Goal: Find specific page/section: Find specific page/section

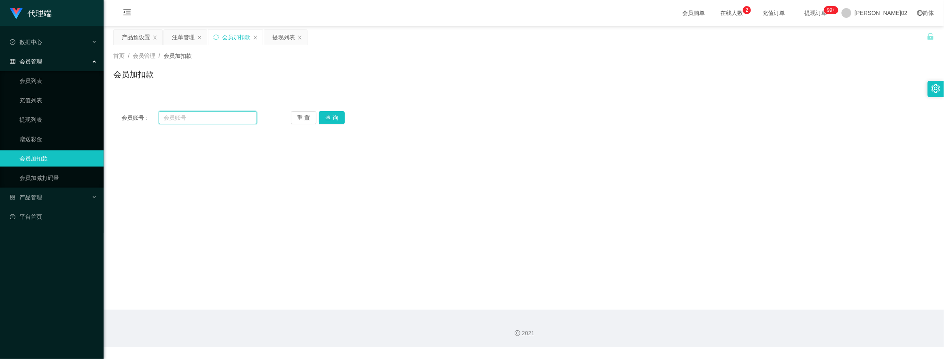
click at [204, 113] on input "text" at bounding box center [208, 117] width 98 height 13
paste input "khookianfung"
type input "khookianfung"
click at [343, 114] on button "查 询" at bounding box center [332, 117] width 26 height 13
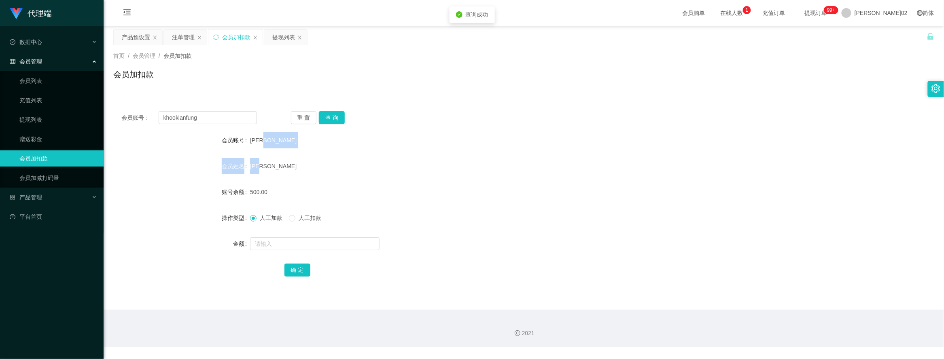
click at [492, 148] on form "会员账号 [PERSON_NAME]丰 会员姓名 [PERSON_NAME] 账号余额 500.00 操作类型 人工加款 人工扣款 金额 确 定" at bounding box center [523, 205] width 821 height 146
click at [138, 36] on div "产品预设置" at bounding box center [136, 37] width 28 height 15
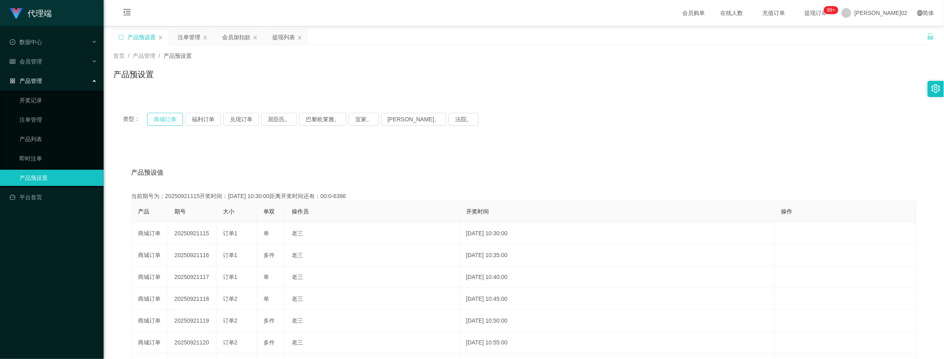
click at [179, 120] on button "商城订单" at bounding box center [165, 119] width 36 height 13
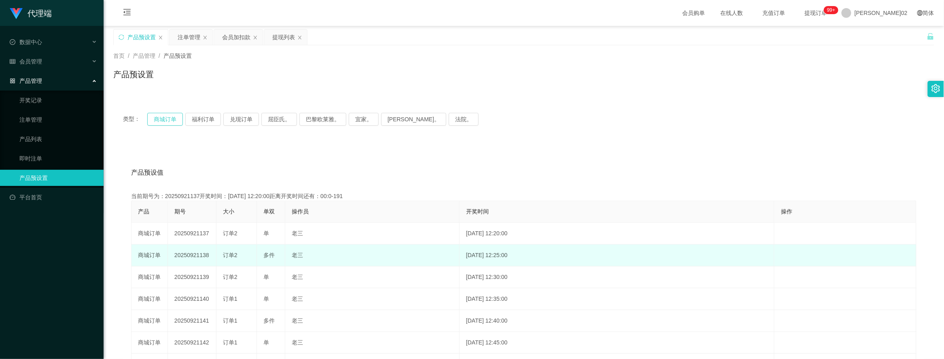
scroll to position [51, 0]
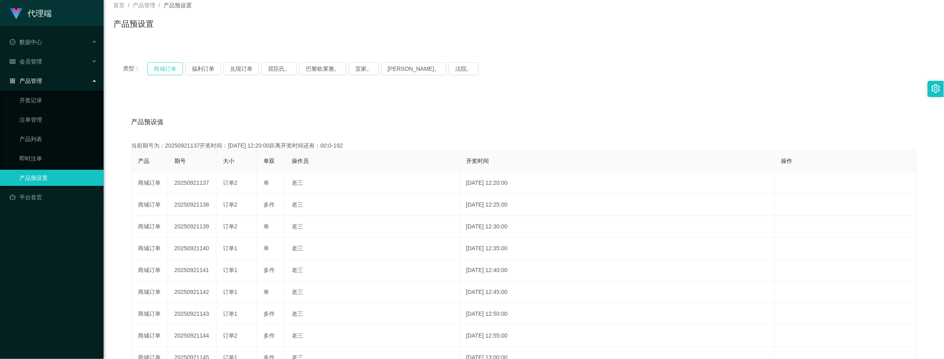
click at [174, 70] on button "商城订单" at bounding box center [165, 68] width 36 height 13
click at [173, 71] on button "商城订单" at bounding box center [165, 68] width 36 height 13
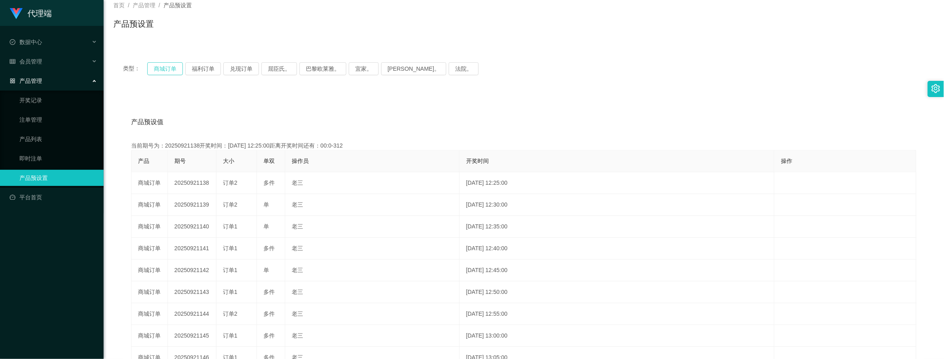
click at [173, 71] on button "商城订单" at bounding box center [165, 68] width 36 height 13
